Goal: Task Accomplishment & Management: Use online tool/utility

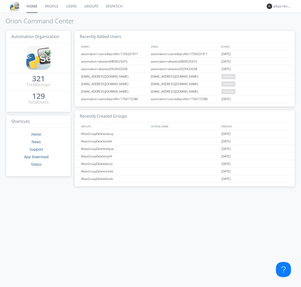
click at [113, 6] on link "Dispatch" at bounding box center [114, 6] width 24 height 13
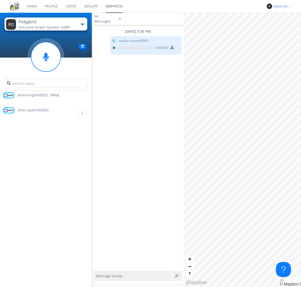
click at [281, 6] on div "atlas+english0002" at bounding box center [282, 6] width 19 height 5
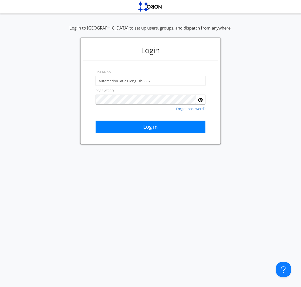
type input "automation+atlas+english0002"
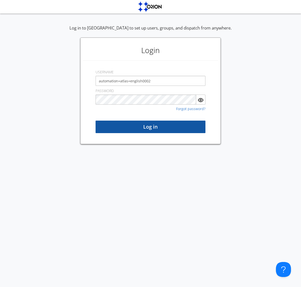
click at [150, 127] on button "Log in" at bounding box center [150, 127] width 110 height 13
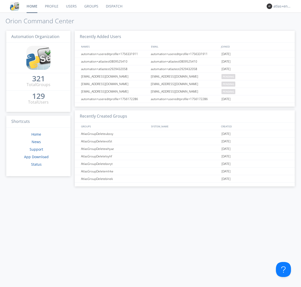
click at [113, 6] on link "Dispatch" at bounding box center [114, 6] width 24 height 13
